Goal: Task Accomplishment & Management: Use online tool/utility

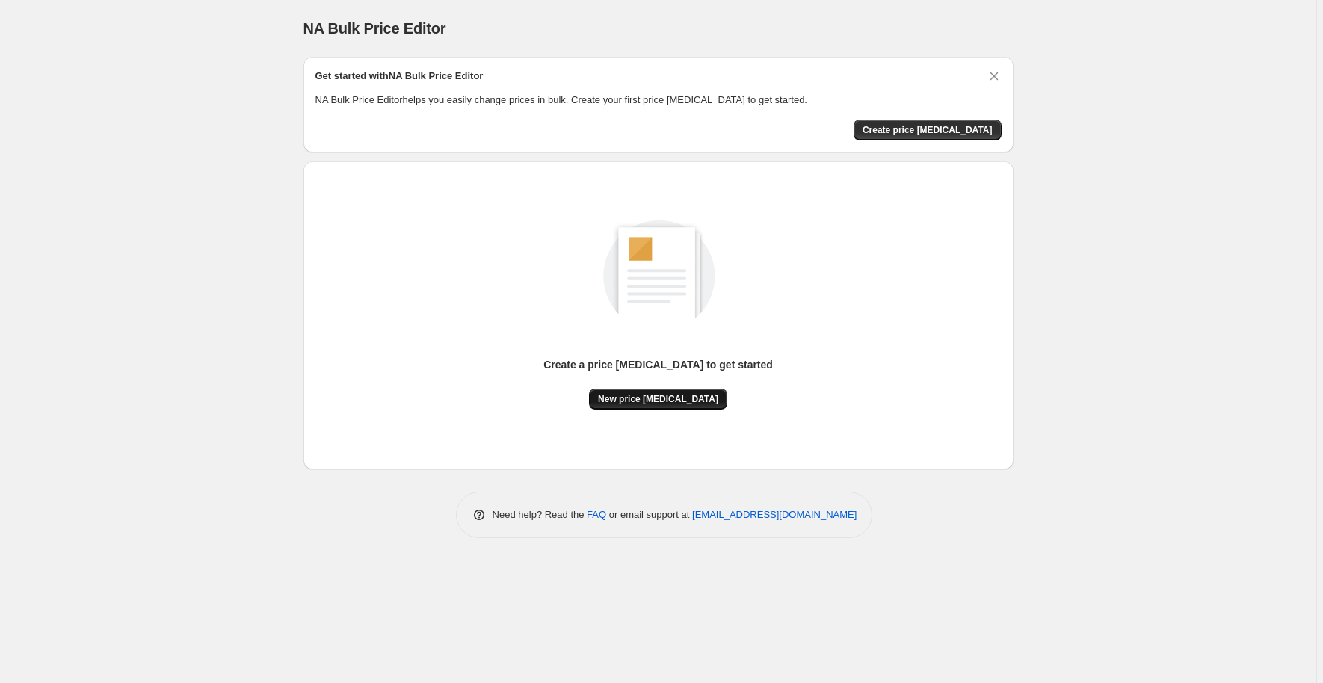
click at [655, 397] on span "New price [MEDICAL_DATA]" at bounding box center [658, 399] width 120 height 12
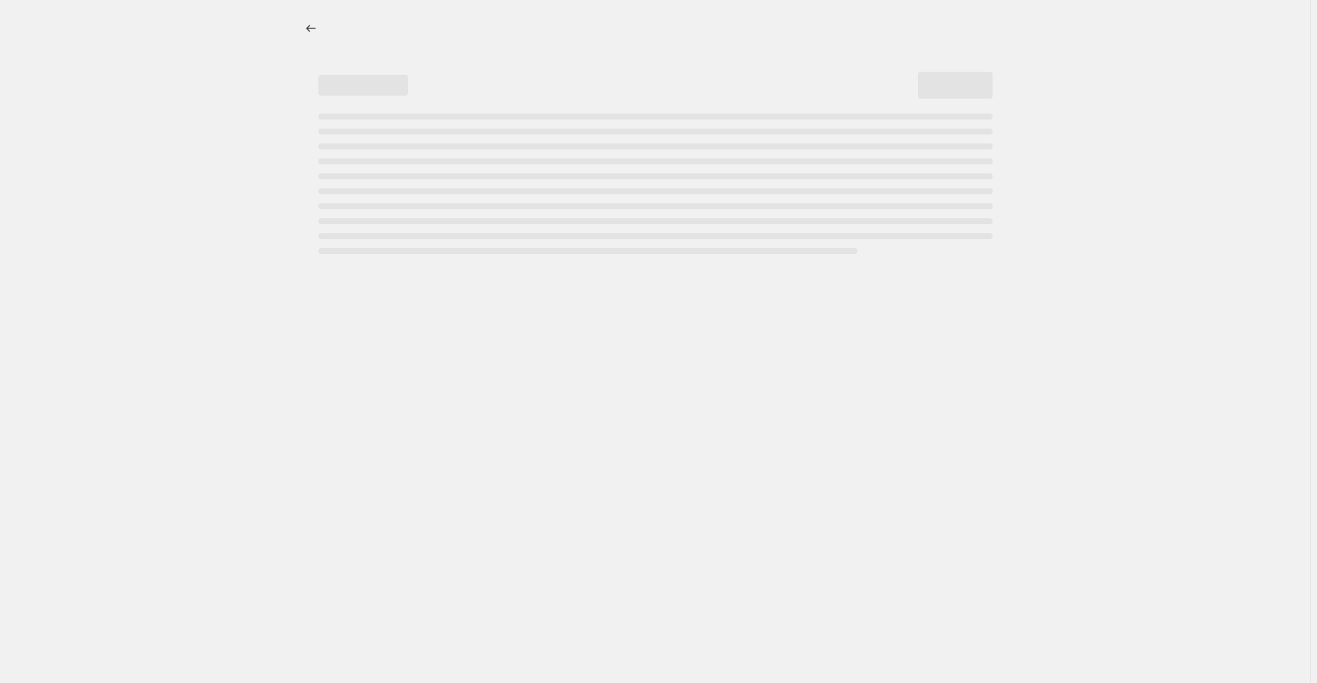
select select "percentage"
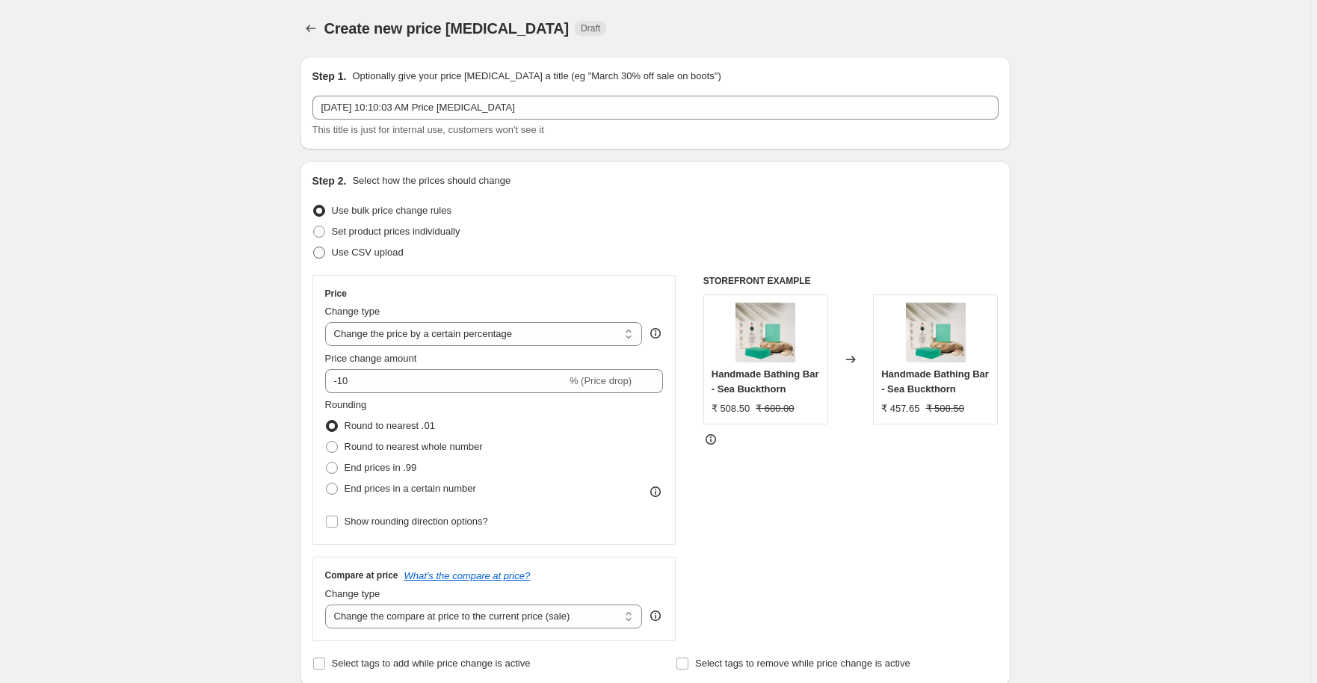
click at [320, 253] on span at bounding box center [319, 253] width 12 height 12
click at [314, 247] on input "Use CSV upload" at bounding box center [313, 247] width 1 height 1
radio input "true"
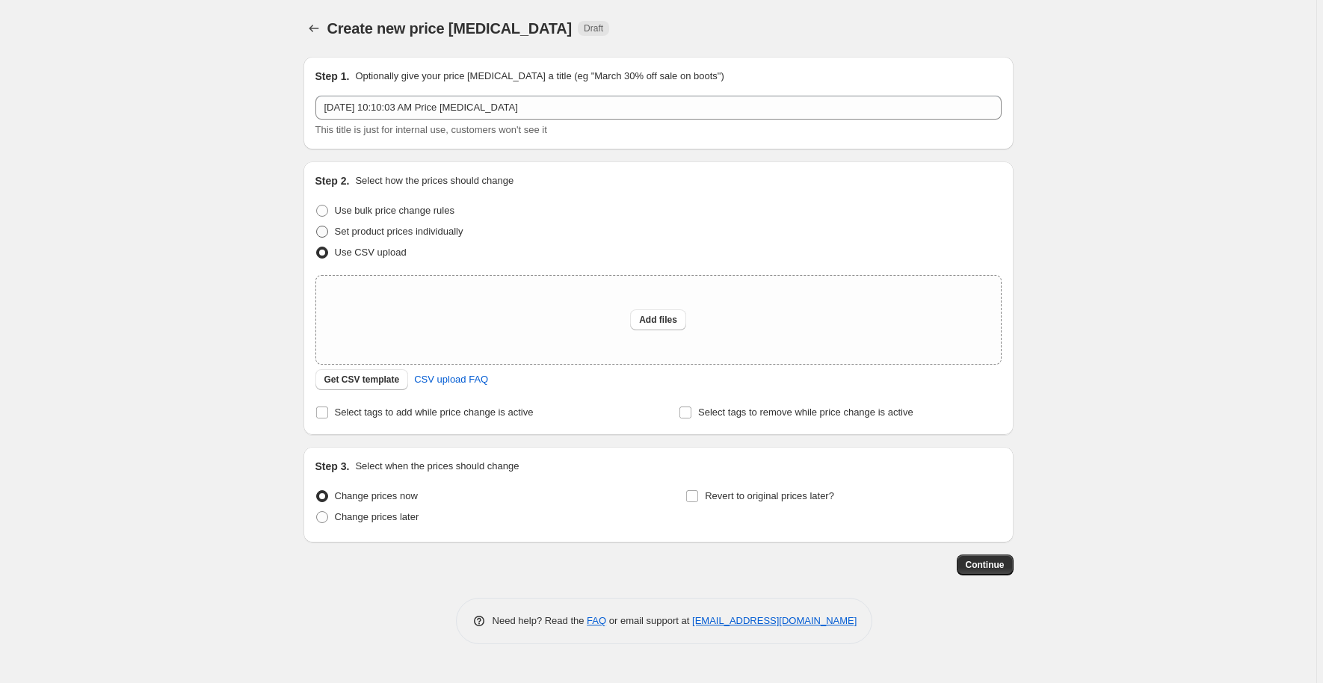
click at [365, 240] on label "Set product prices individually" at bounding box center [389, 231] width 148 height 21
click at [317, 226] on input "Set product prices individually" at bounding box center [316, 226] width 1 height 1
radio input "true"
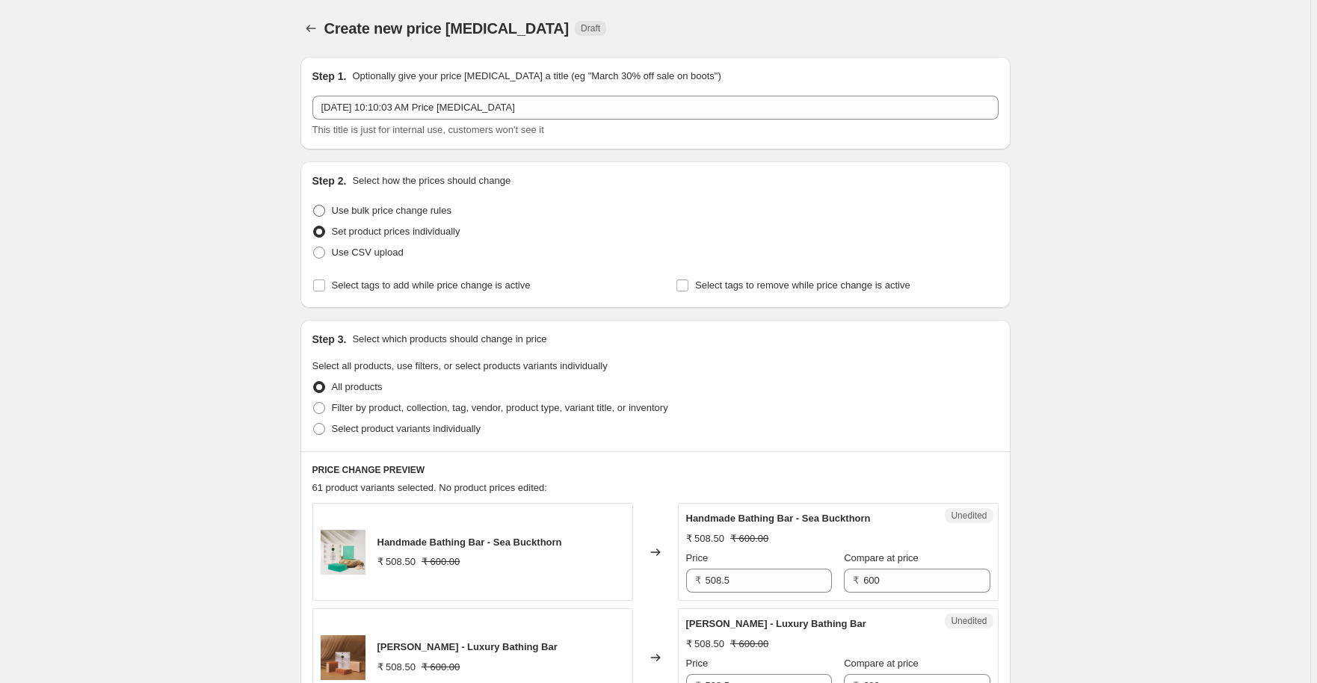
click at [384, 211] on span "Use bulk price change rules" at bounding box center [392, 210] width 120 height 11
click at [314, 206] on input "Use bulk price change rules" at bounding box center [313, 205] width 1 height 1
radio input "true"
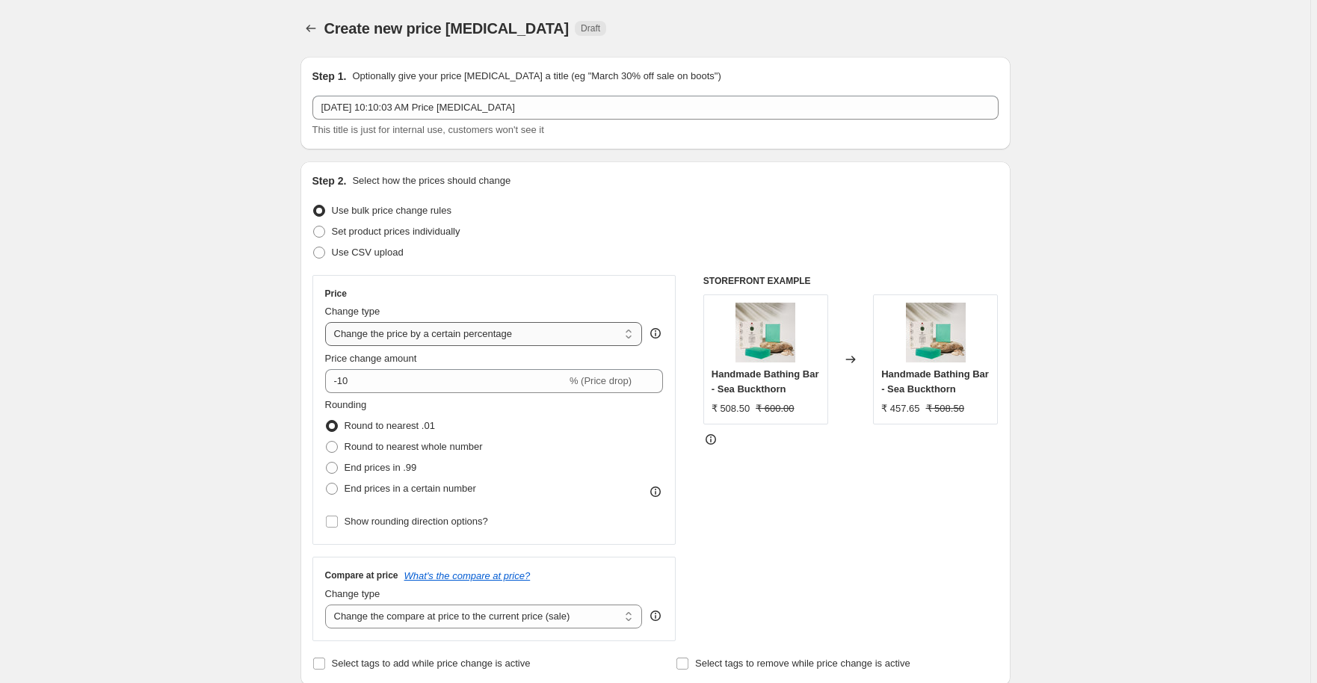
click at [556, 338] on select "Change the price to a certain amount Change the price by a certain amount Chang…" at bounding box center [484, 334] width 318 height 24
select select "bcap"
click at [327, 322] on select "Change the price to a certain amount Change the price by a certain amount Chang…" at bounding box center [484, 334] width 318 height 24
type input "-12.00"
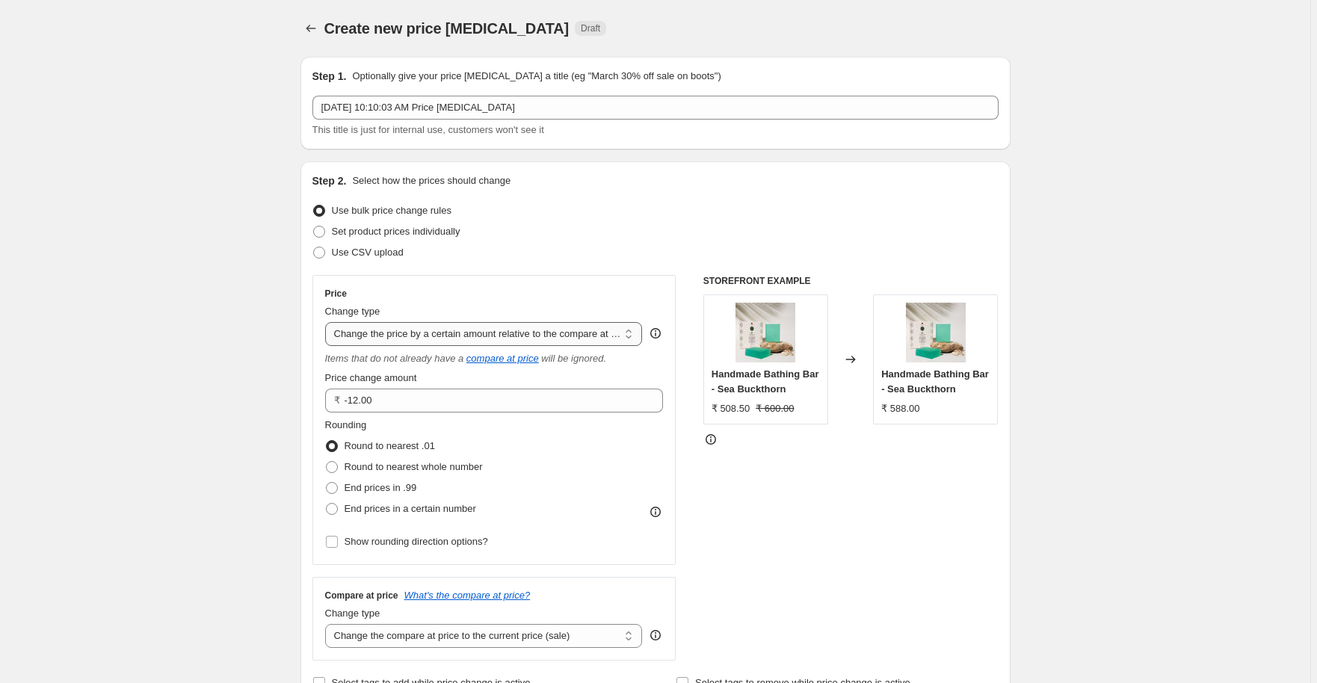
click at [489, 333] on select "Change the price to a certain amount Change the price by a certain amount Chang…" at bounding box center [484, 334] width 318 height 24
select select "percentage"
click at [327, 322] on select "Change the price to a certain amount Change the price by a certain amount Chang…" at bounding box center [484, 334] width 318 height 24
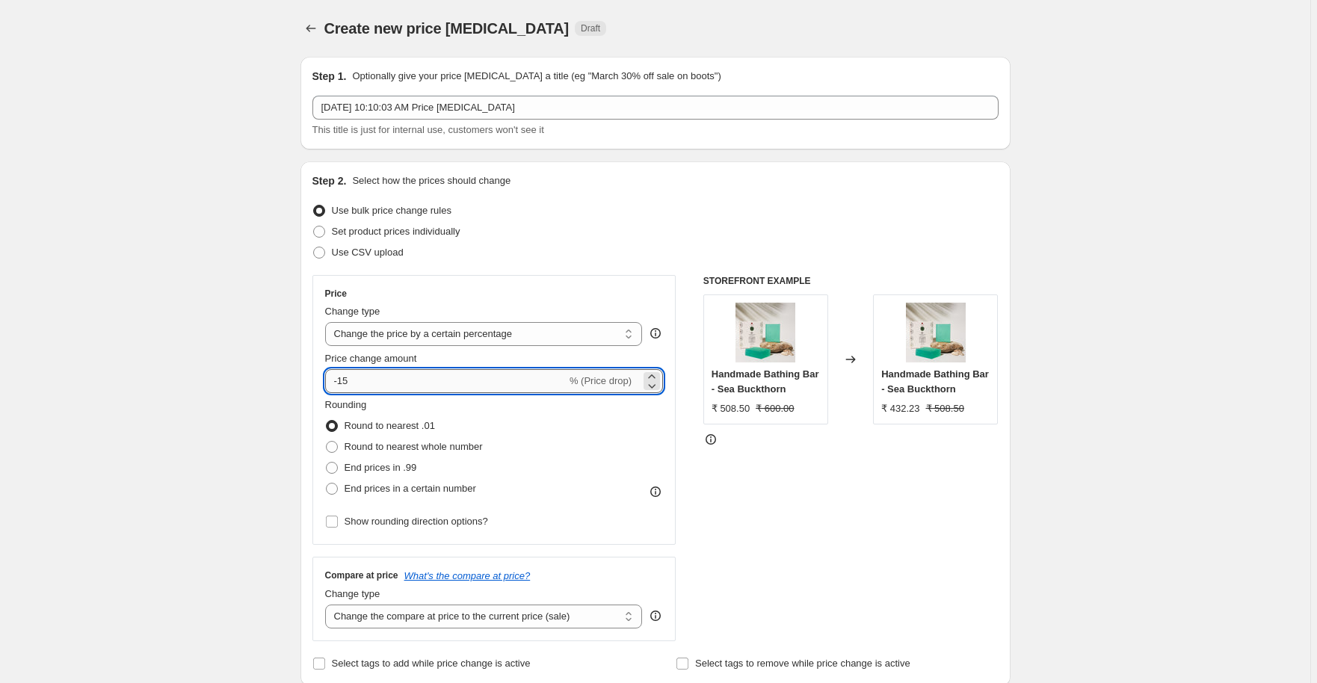
drag, startPoint x: 341, startPoint y: 383, endPoint x: 362, endPoint y: 383, distance: 20.9
click at [362, 383] on input "-15" at bounding box center [445, 381] width 241 height 24
type input "-20"
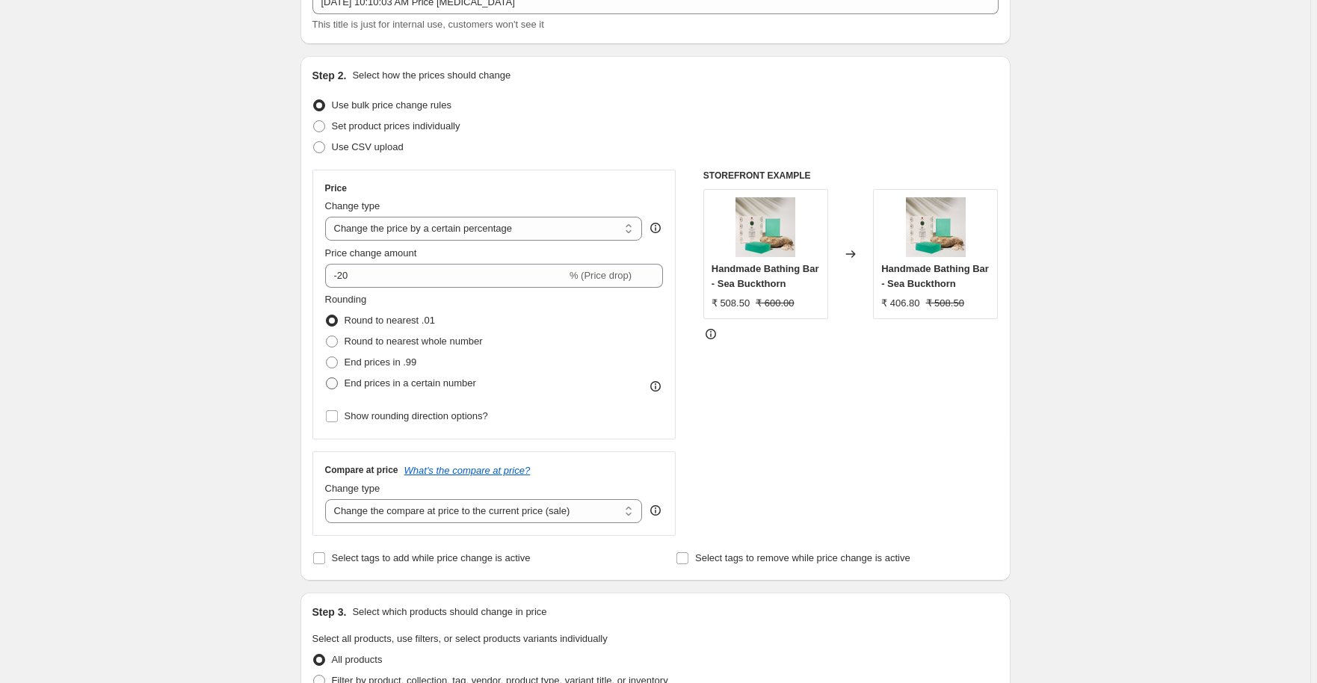
scroll to position [120, 0]
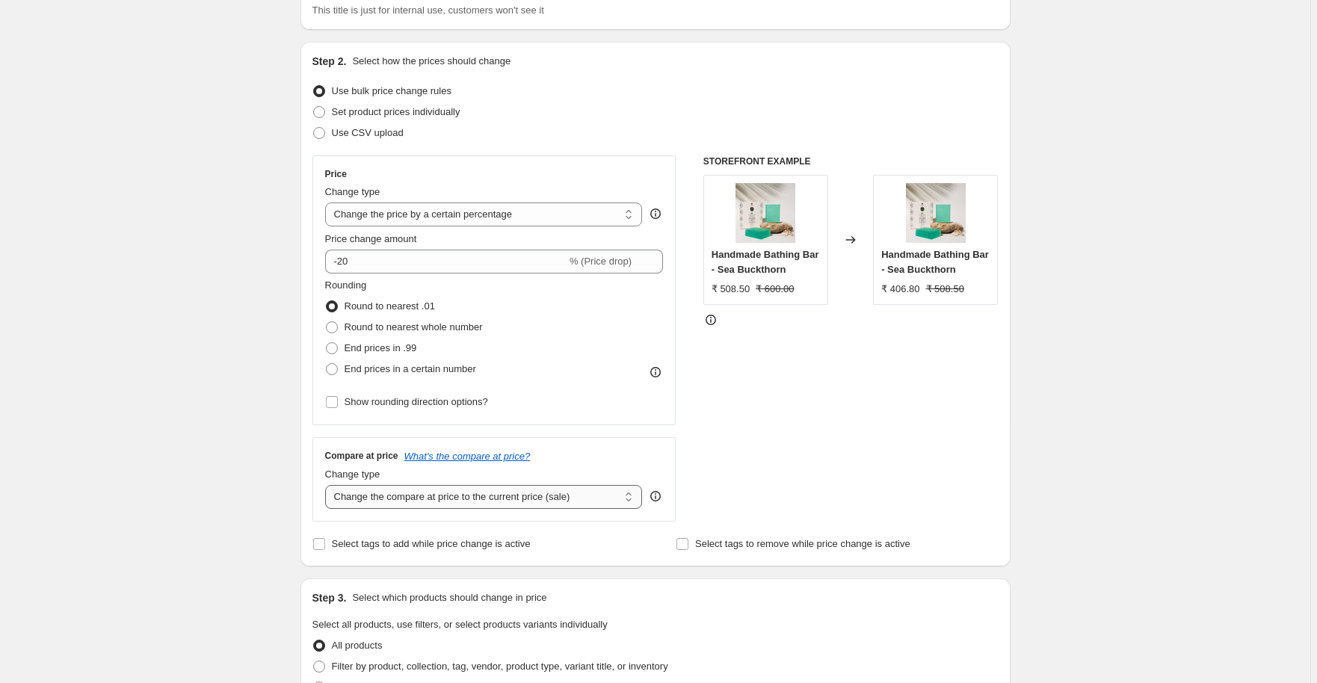
click at [586, 503] on select "Change the compare at price to the current price (sale) Change the compare at p…" at bounding box center [484, 497] width 318 height 24
select select "no_change"
click at [327, 485] on select "Change the compare at price to the current price (sale) Change the compare at p…" at bounding box center [484, 497] width 318 height 24
click at [537, 220] on select "Change the price to a certain amount Change the price by a certain amount Chang…" at bounding box center [484, 215] width 318 height 24
select select "pcap"
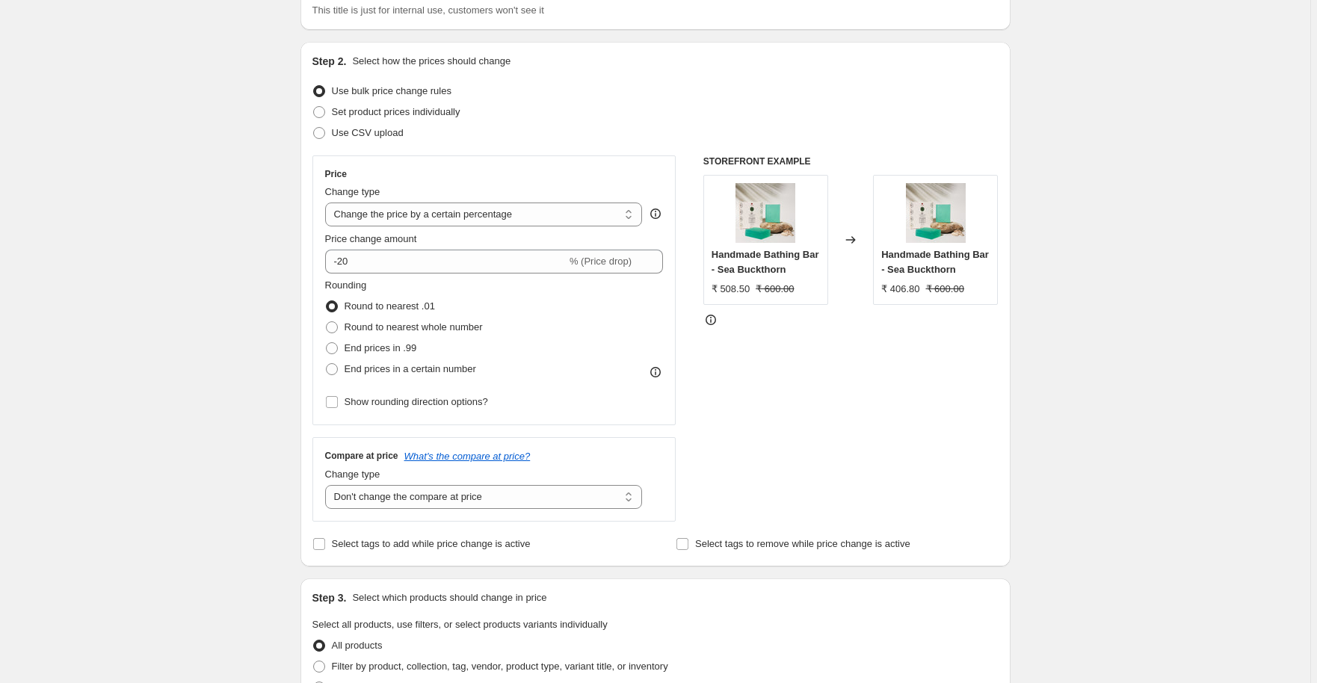
click at [327, 203] on select "Change the price to a certain amount Change the price by a certain amount Chang…" at bounding box center [484, 215] width 318 height 24
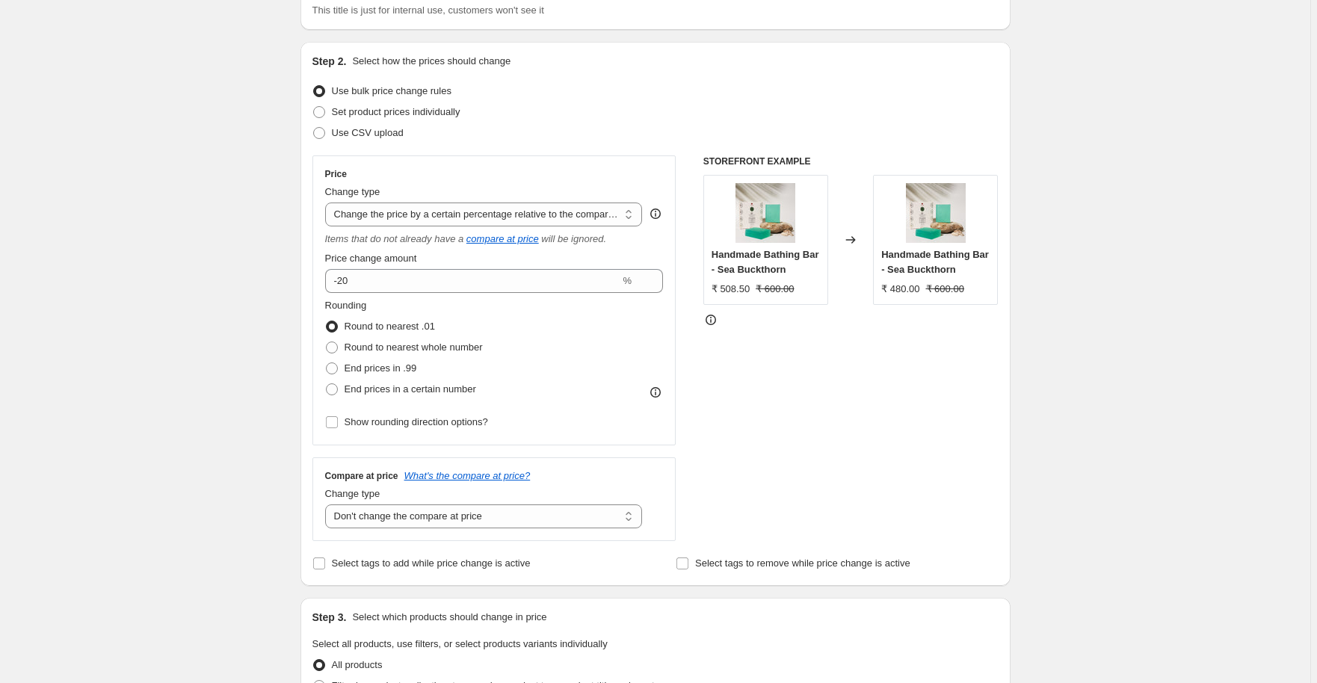
click at [223, 412] on div "Create new price [MEDICAL_DATA]. This page is ready Create new price [MEDICAL_D…" at bounding box center [655, 639] width 1310 height 1519
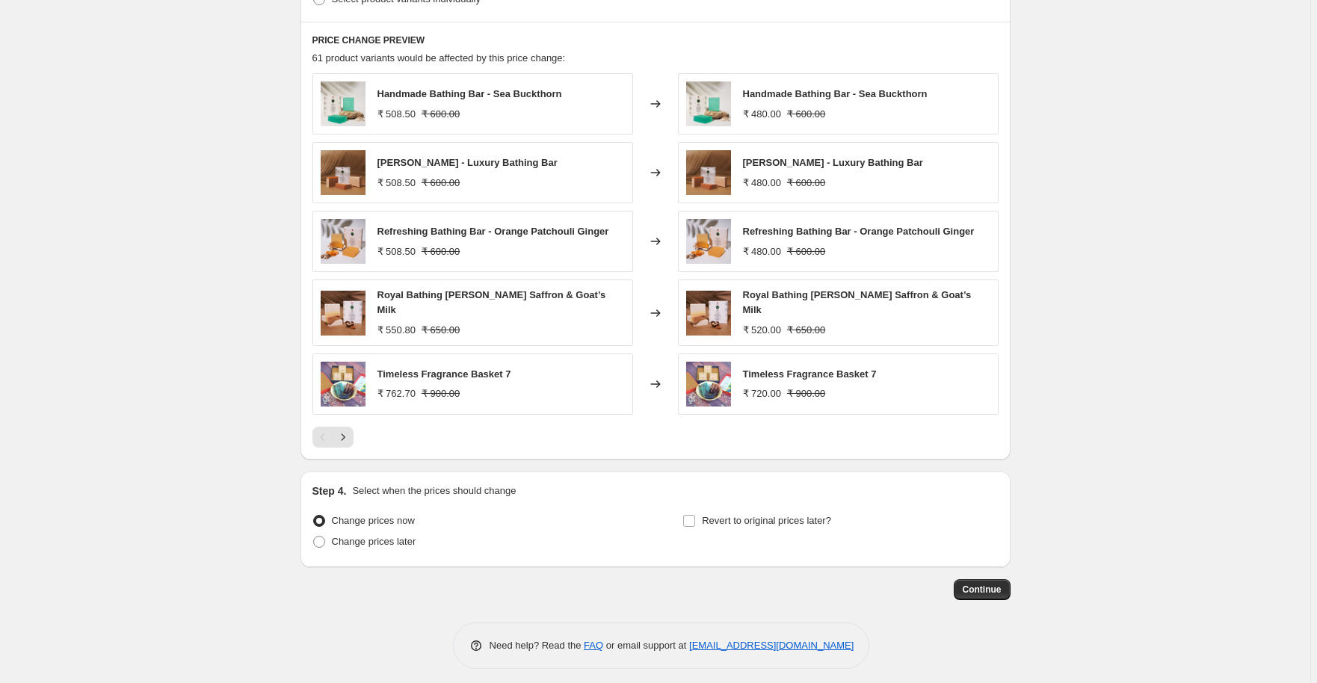
scroll to position [829, 0]
click at [978, 582] on span "Continue" at bounding box center [982, 588] width 39 height 12
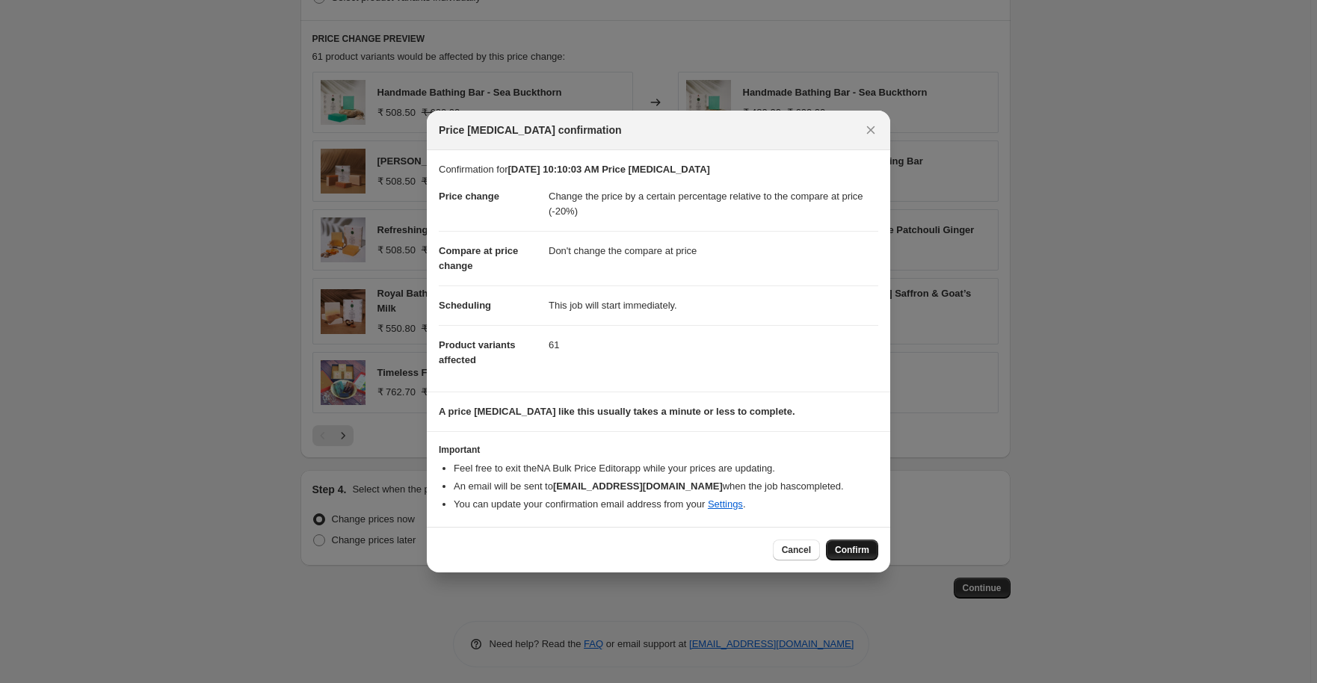
click at [858, 554] on span "Confirm" at bounding box center [852, 550] width 34 height 12
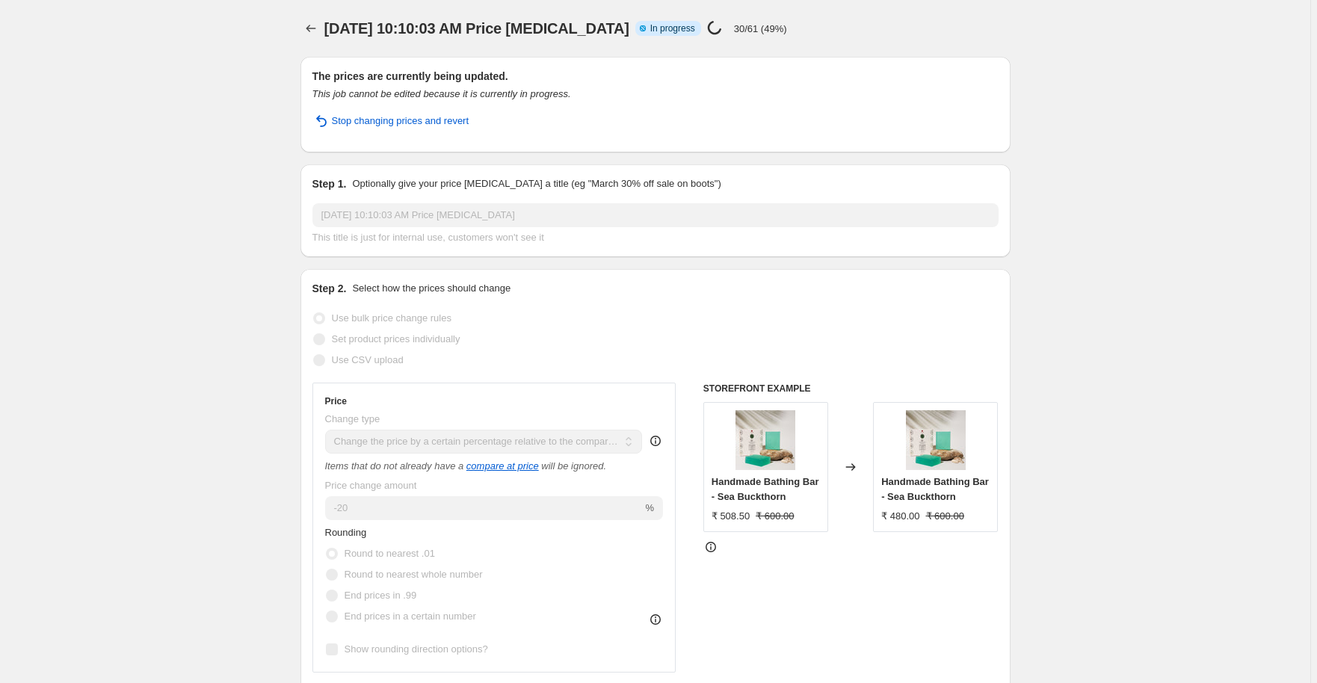
select select "pcap"
select select "no_change"
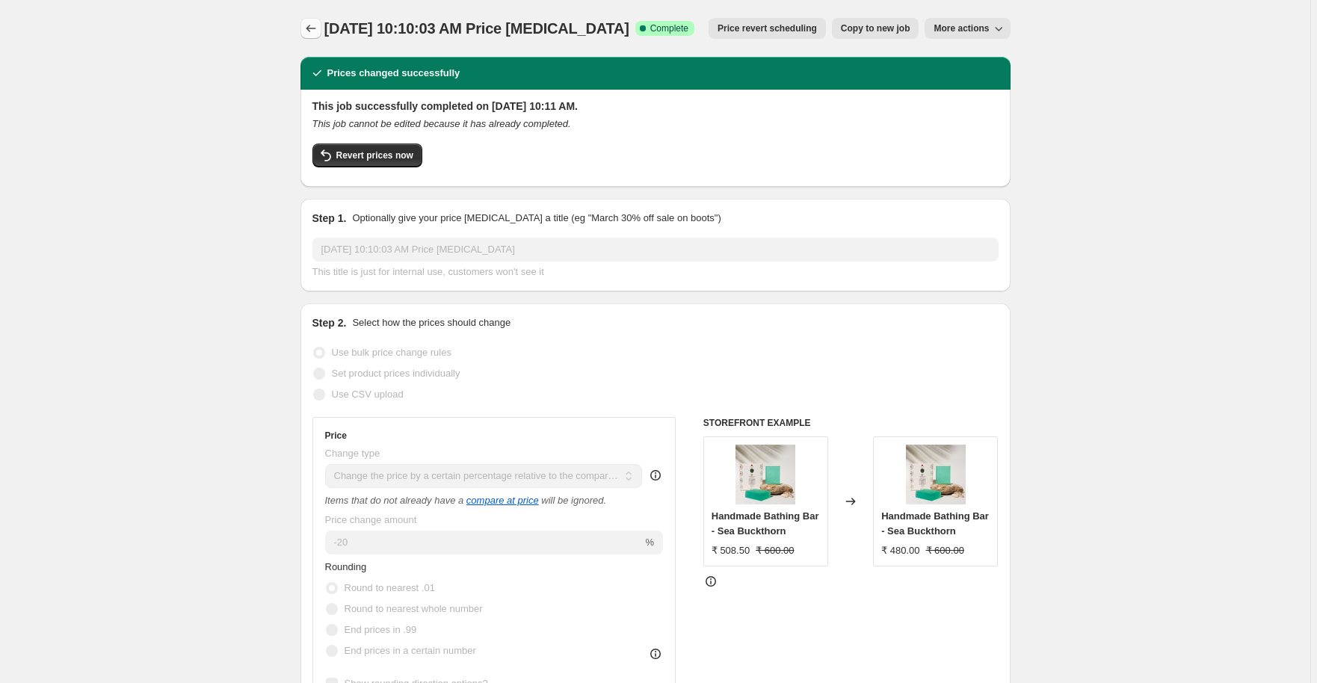
click at [314, 27] on icon "Price change jobs" at bounding box center [310, 28] width 15 height 15
